Goal: Answer question/provide support: Answer question/provide support

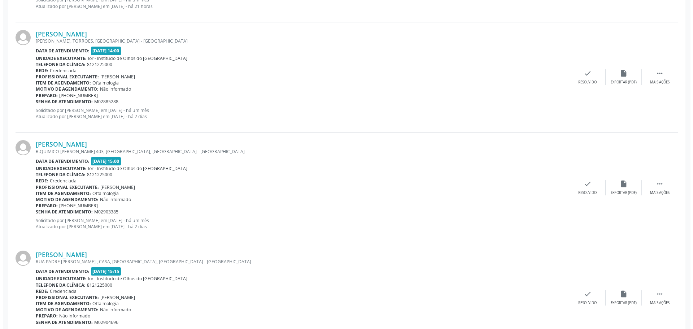
scroll to position [614, 0]
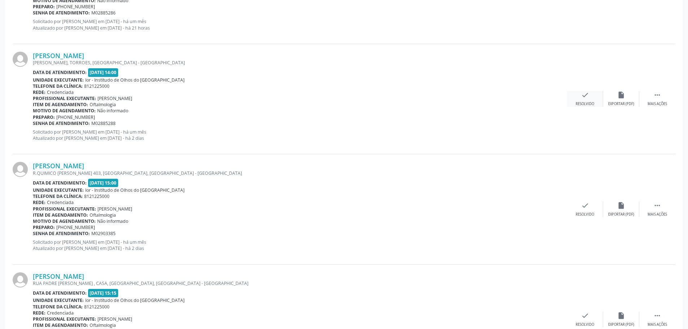
click at [582, 97] on icon "check" at bounding box center [585, 95] width 8 height 8
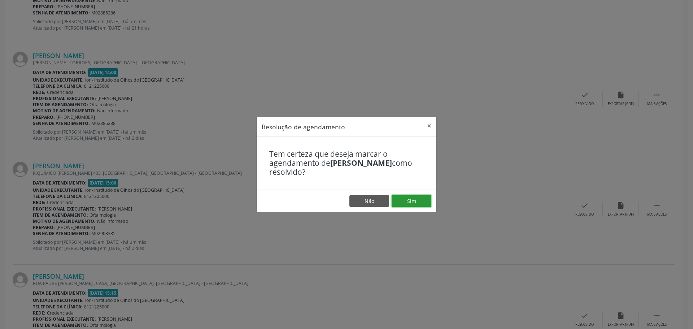
click at [423, 199] on button "Sim" at bounding box center [412, 201] width 40 height 12
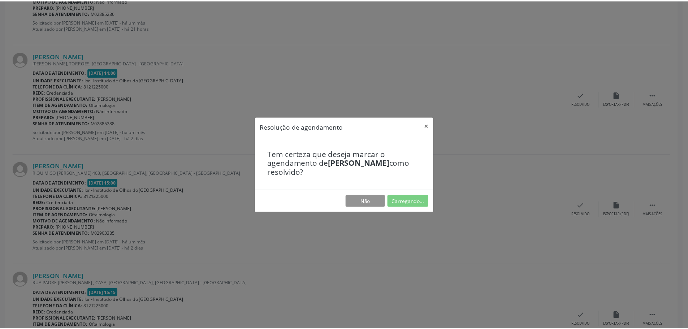
scroll to position [0, 0]
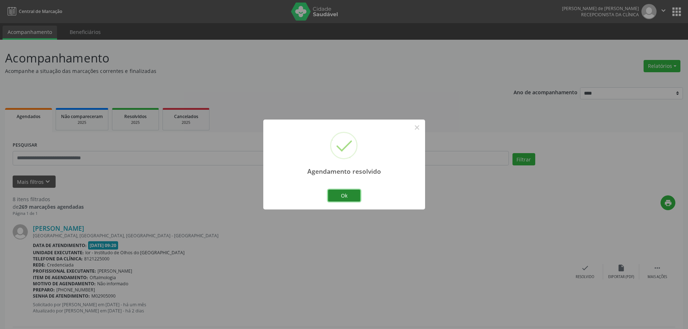
click at [345, 195] on button "Ok" at bounding box center [344, 196] width 32 height 12
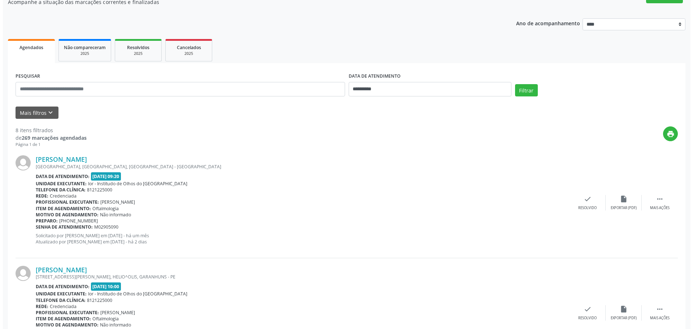
scroll to position [72, 0]
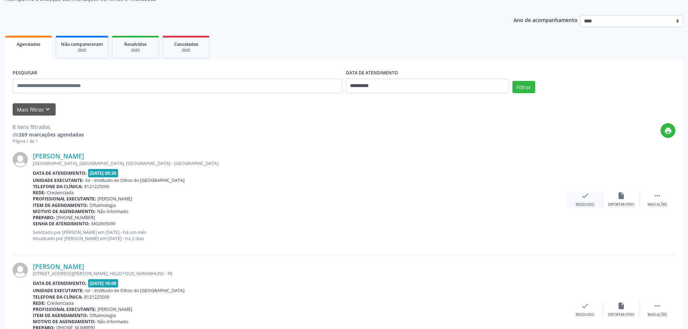
click at [582, 199] on icon "check" at bounding box center [585, 196] width 8 height 8
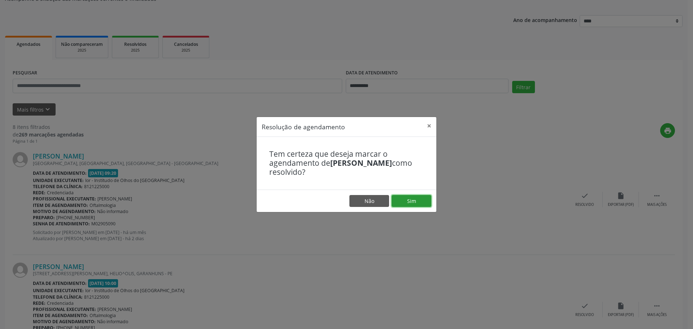
click at [407, 201] on button "Sim" at bounding box center [412, 201] width 40 height 12
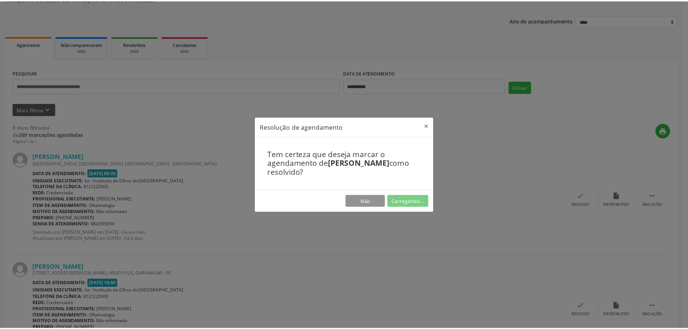
scroll to position [0, 0]
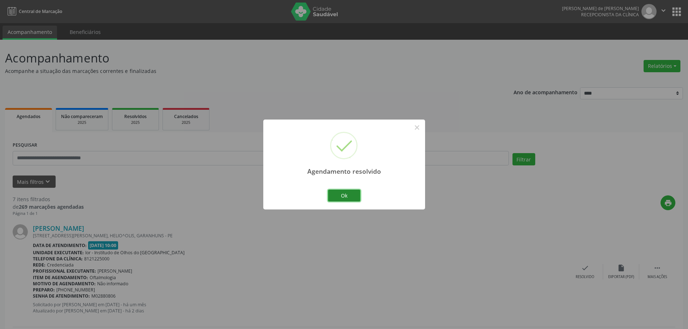
click at [344, 193] on button "Ok" at bounding box center [344, 196] width 32 height 12
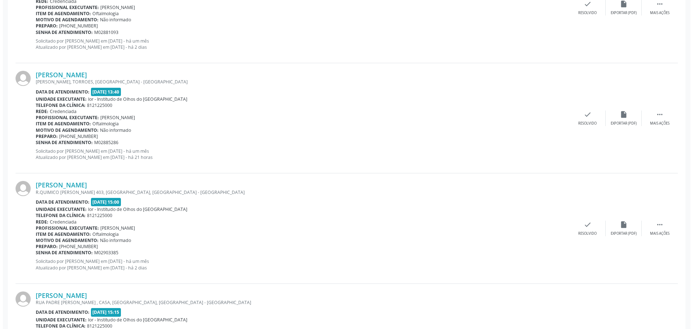
scroll to position [361, 0]
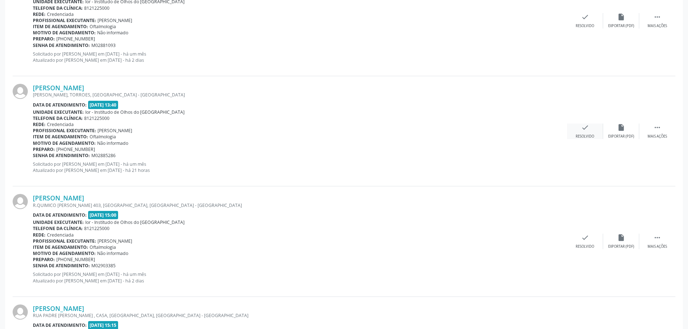
click at [591, 132] on div "check Resolvido" at bounding box center [585, 131] width 36 height 16
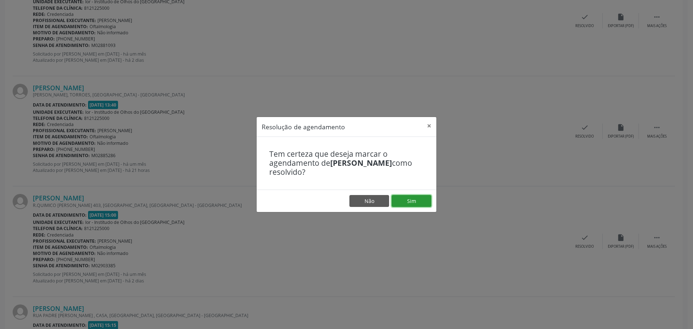
click at [413, 198] on button "Sim" at bounding box center [412, 201] width 40 height 12
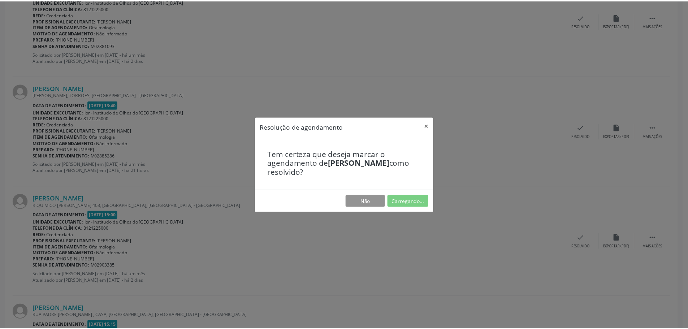
scroll to position [0, 0]
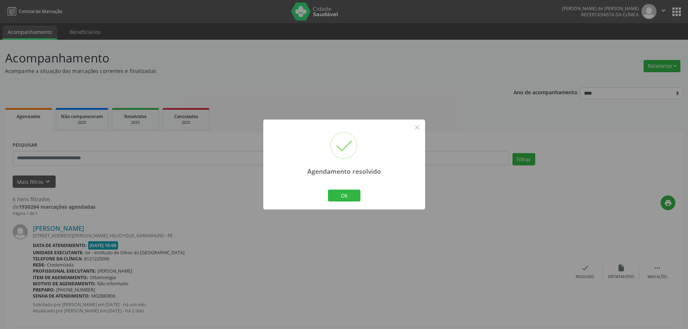
click at [361, 196] on div "Ok Cancel" at bounding box center [344, 195] width 36 height 15
click at [340, 200] on button "Ok" at bounding box center [344, 196] width 32 height 12
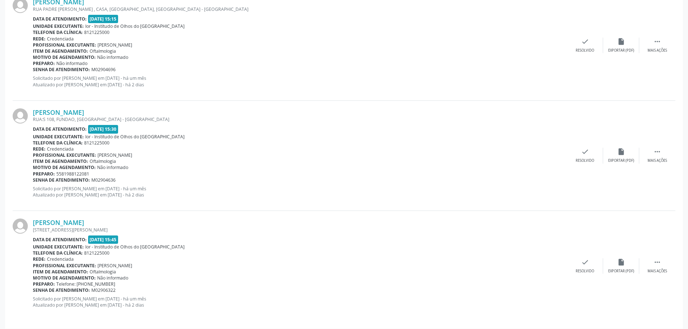
scroll to position [562, 0]
